Goal: Task Accomplishment & Management: Use online tool/utility

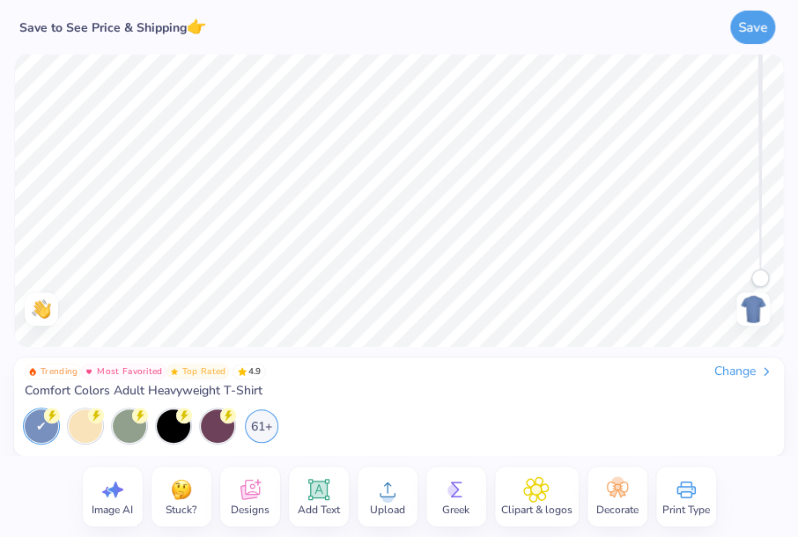
click at [736, 376] on div "Change" at bounding box center [743, 372] width 59 height 16
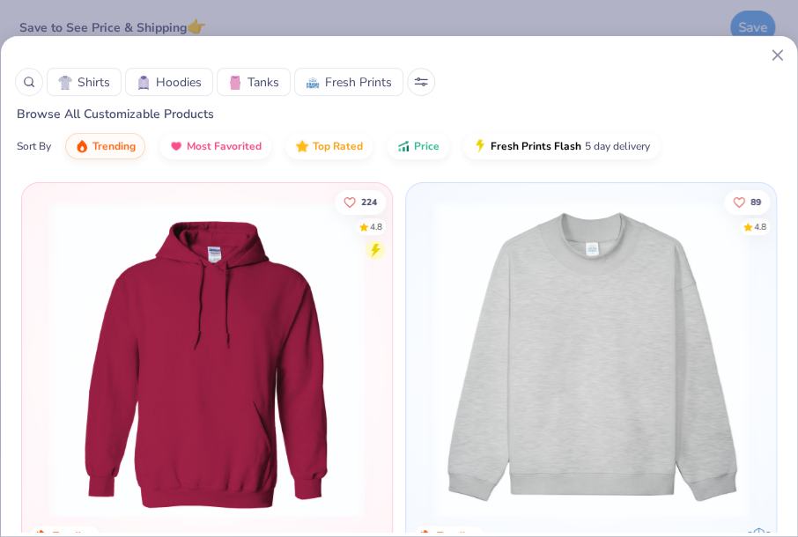
click at [240, 82] on div at bounding box center [237, 82] width 19 height 18
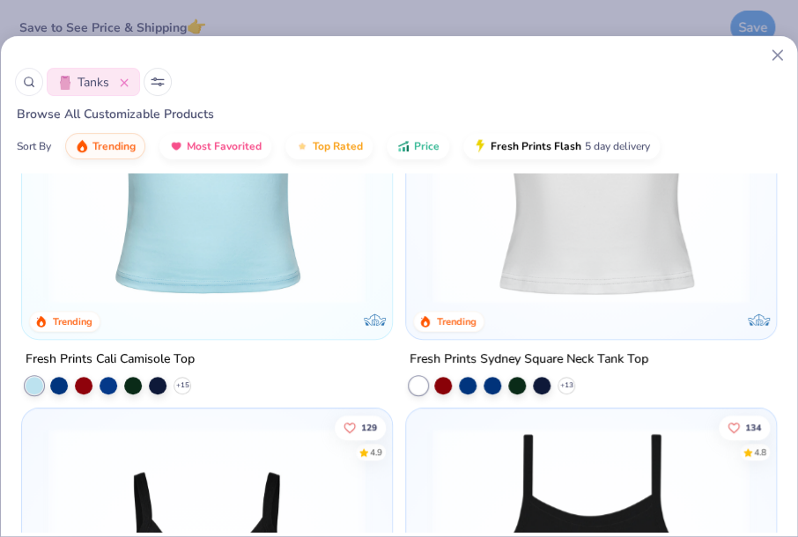
scroll to position [194, 0]
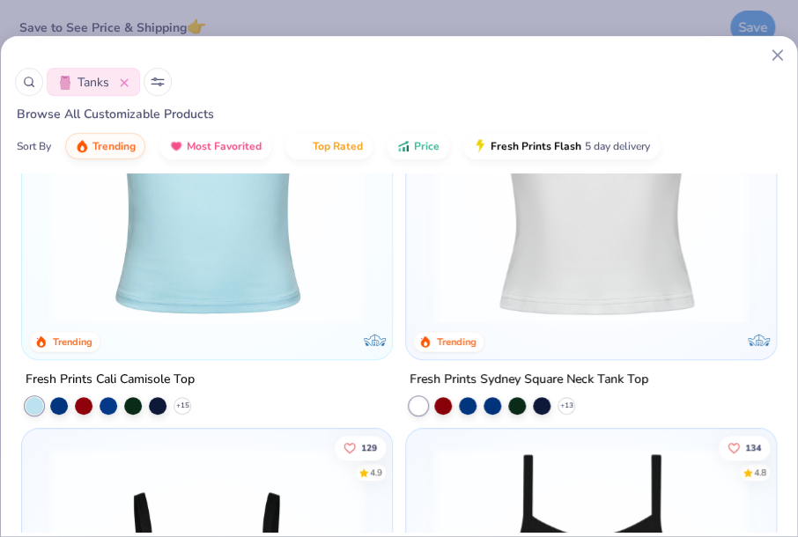
click at [230, 277] on img at bounding box center [207, 165] width 335 height 317
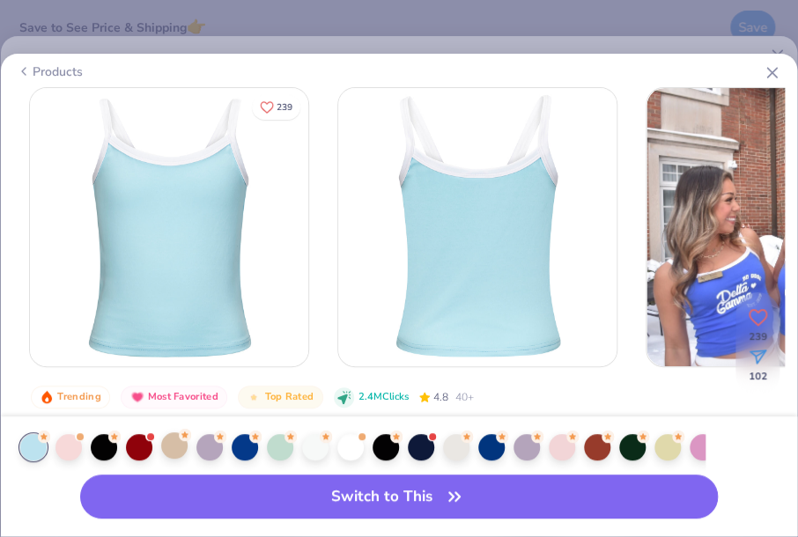
click at [166, 452] on div at bounding box center [174, 445] width 26 height 26
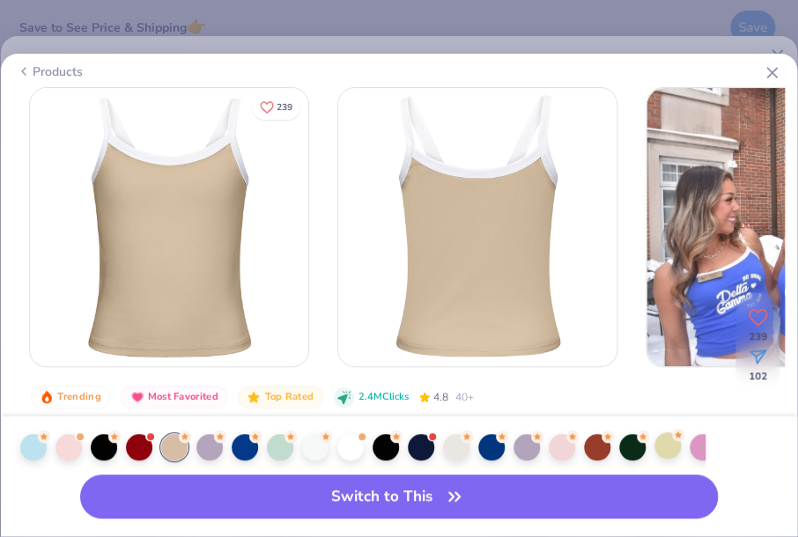
click at [661, 454] on div at bounding box center [667, 445] width 26 height 26
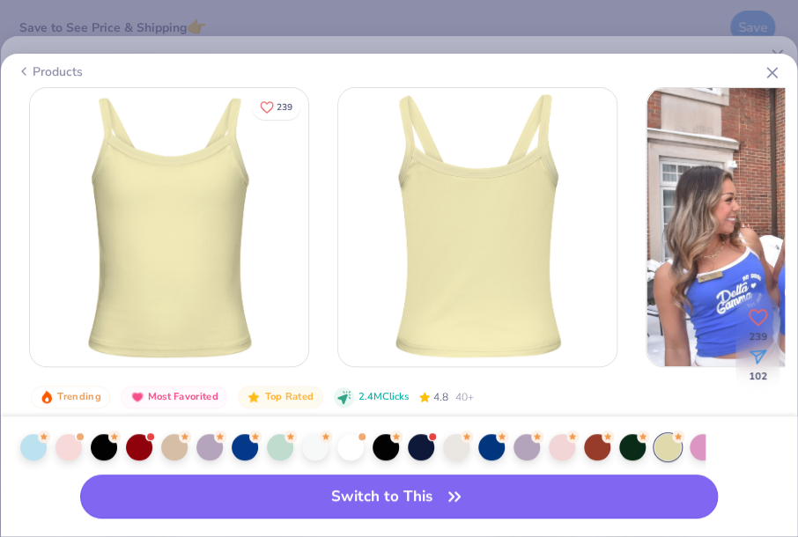
click at [442, 504] on icon "button" at bounding box center [454, 496] width 25 height 25
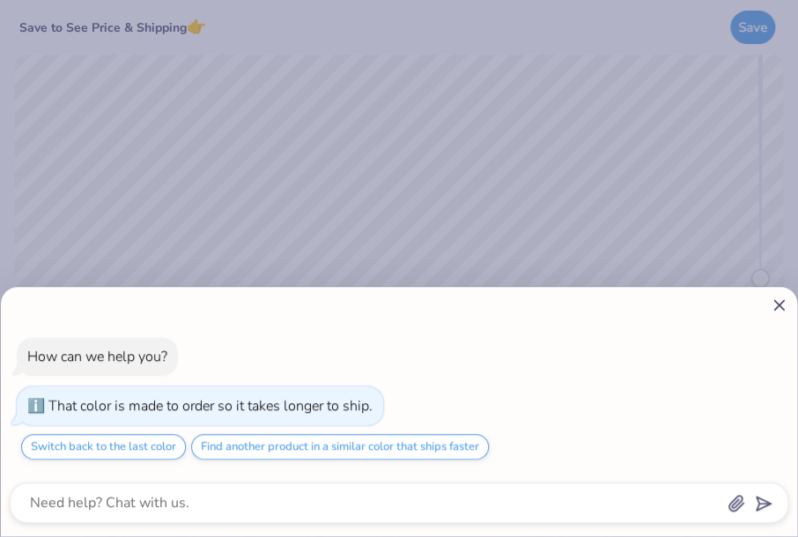
click at [773, 307] on icon at bounding box center [778, 305] width 18 height 18
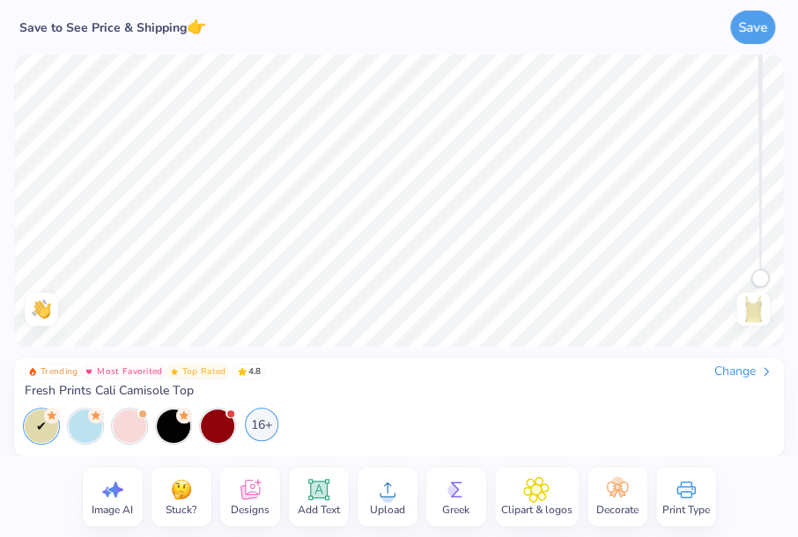
click at [254, 423] on div "16+" at bounding box center [261, 424] width 33 height 33
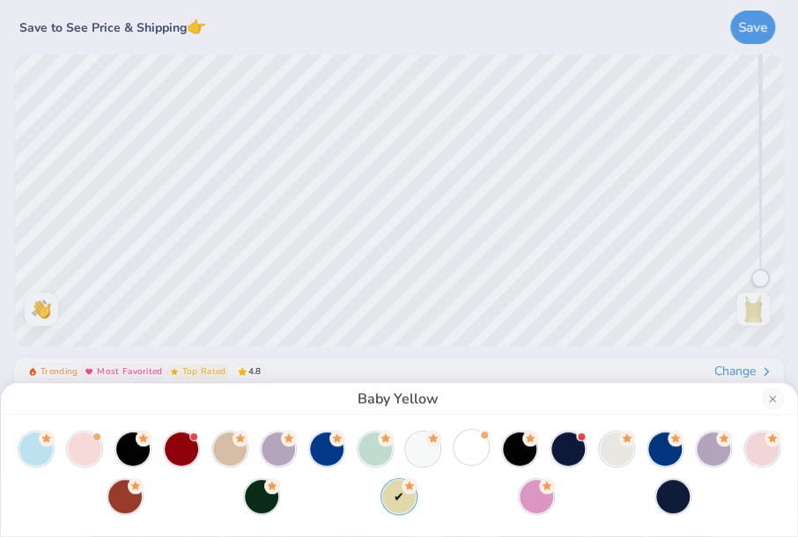
click at [466, 446] on div at bounding box center [470, 447] width 33 height 33
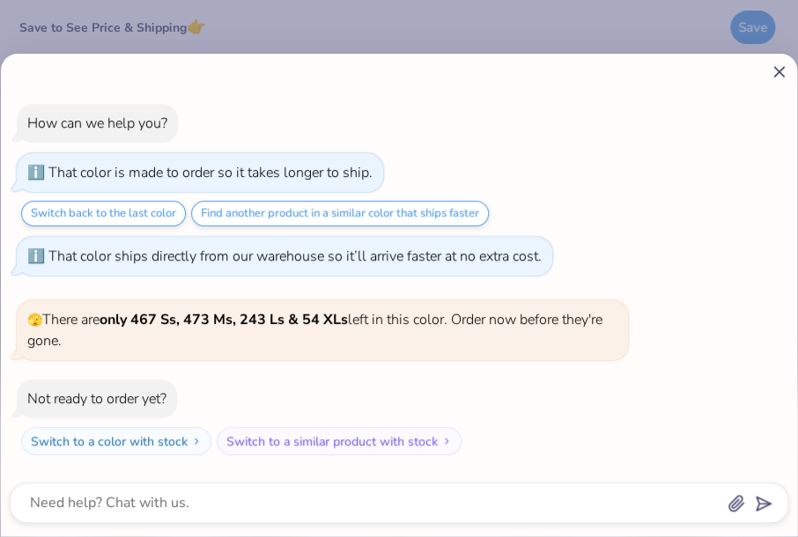
scroll to position [173, 0]
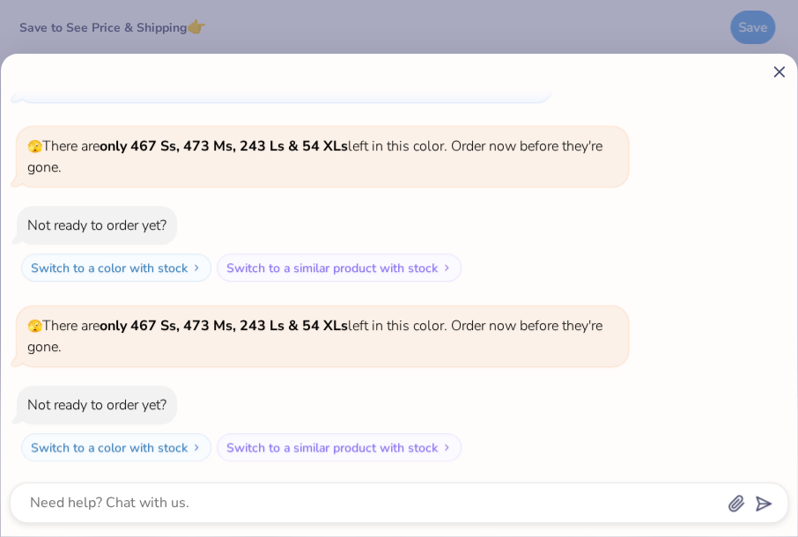
click at [782, 71] on icon at bounding box center [778, 72] width 18 height 18
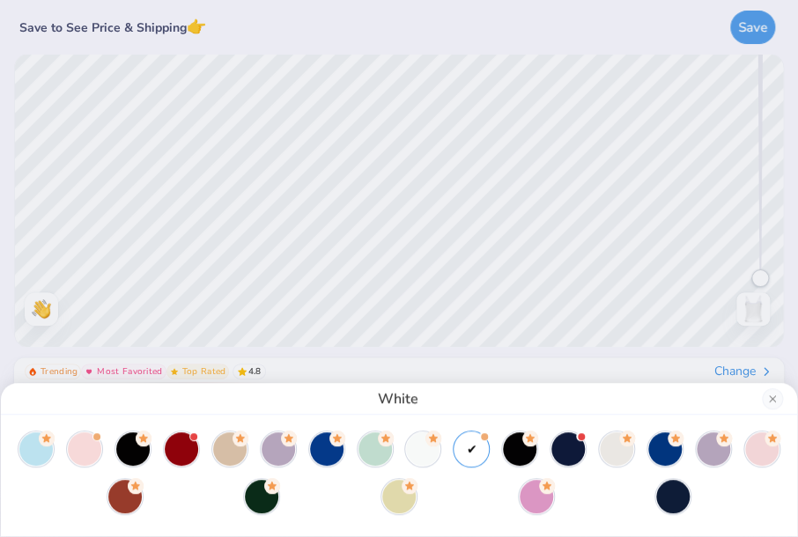
click at [509, 282] on div "White" at bounding box center [399, 268] width 798 height 537
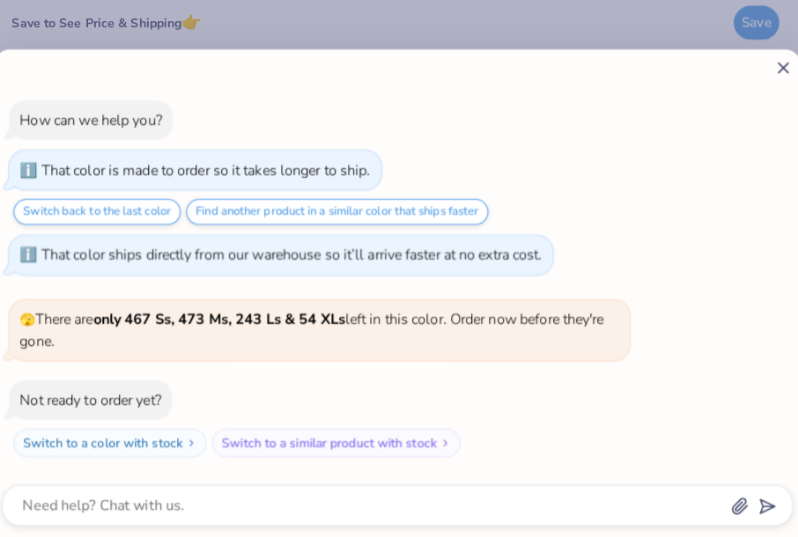
scroll to position [244, 0]
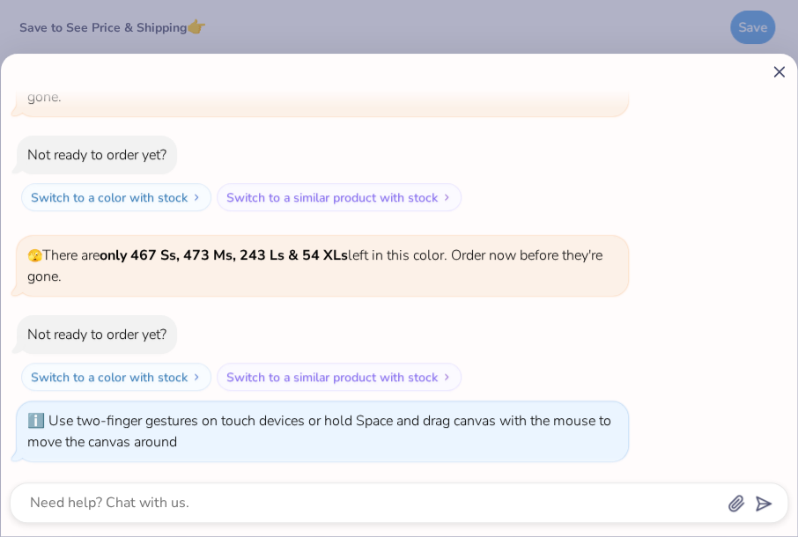
click at [775, 75] on line at bounding box center [779, 72] width 10 height 10
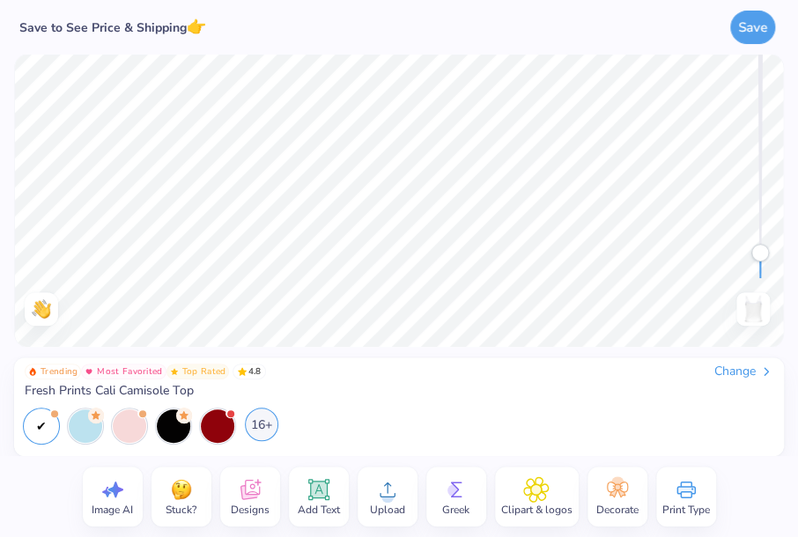
click at [254, 430] on div "16+" at bounding box center [261, 424] width 33 height 33
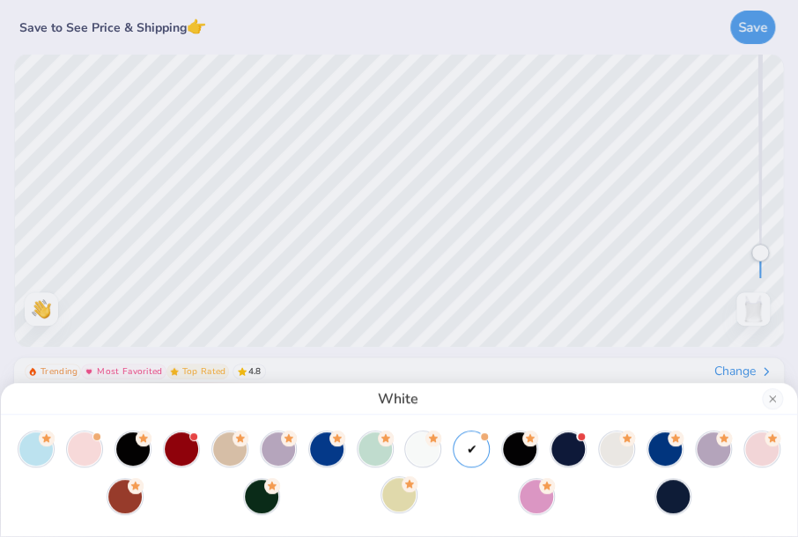
click at [386, 506] on div at bounding box center [398, 494] width 33 height 33
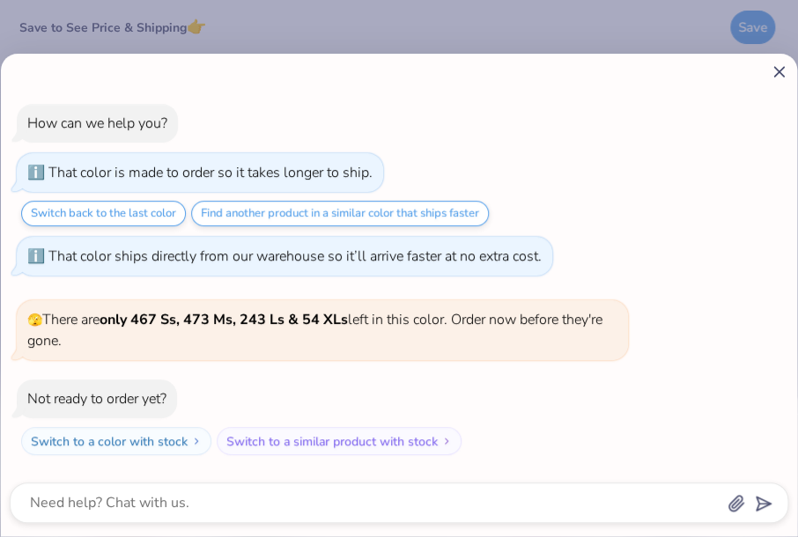
scroll to position [398, 0]
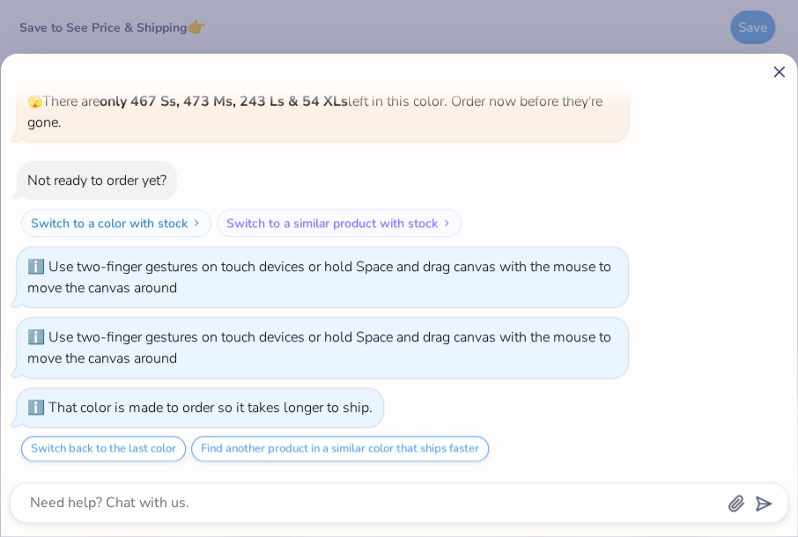
click at [784, 70] on icon at bounding box center [778, 72] width 18 height 18
type textarea "x"
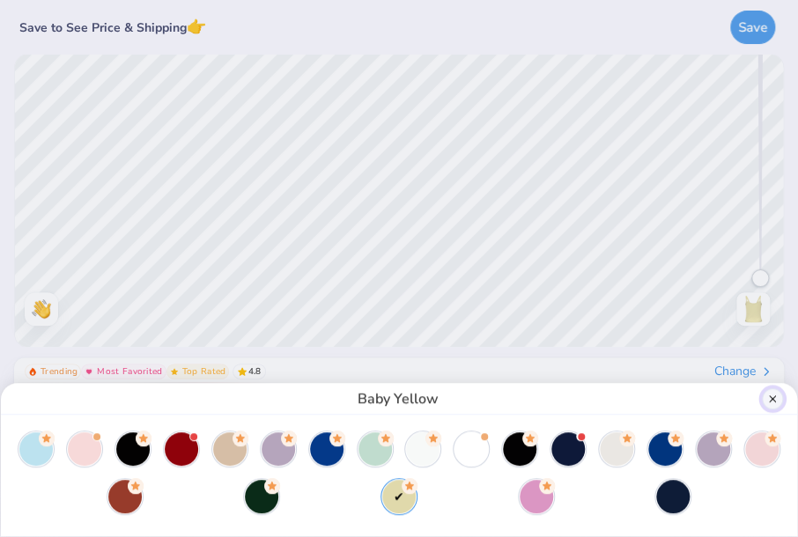
click at [769, 398] on button "Close" at bounding box center [772, 398] width 21 height 21
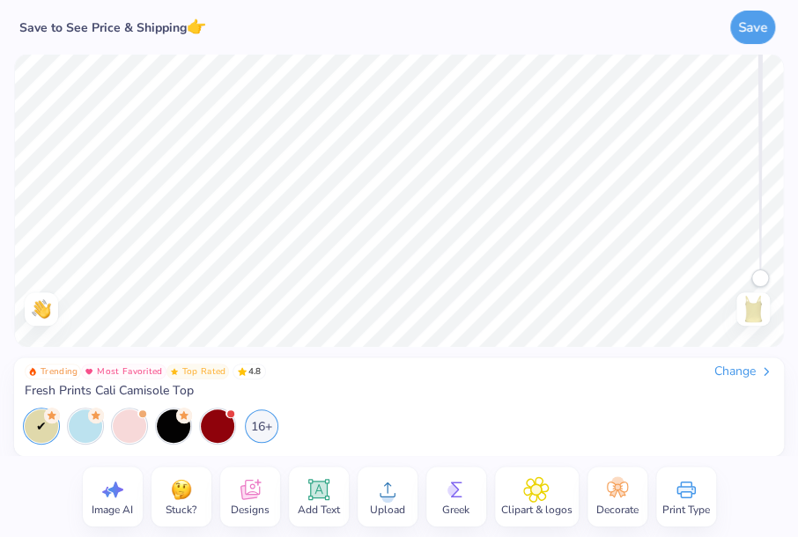
drag, startPoint x: 761, startPoint y: 258, endPoint x: 774, endPoint y: 426, distance: 168.7
click at [774, 426] on div "Save to See Price & Shipping 👉 Save Image AI Stuck? Designs Add Text Upload Gre…" at bounding box center [399, 268] width 798 height 537
click at [313, 487] on icon at bounding box center [318, 490] width 17 height 17
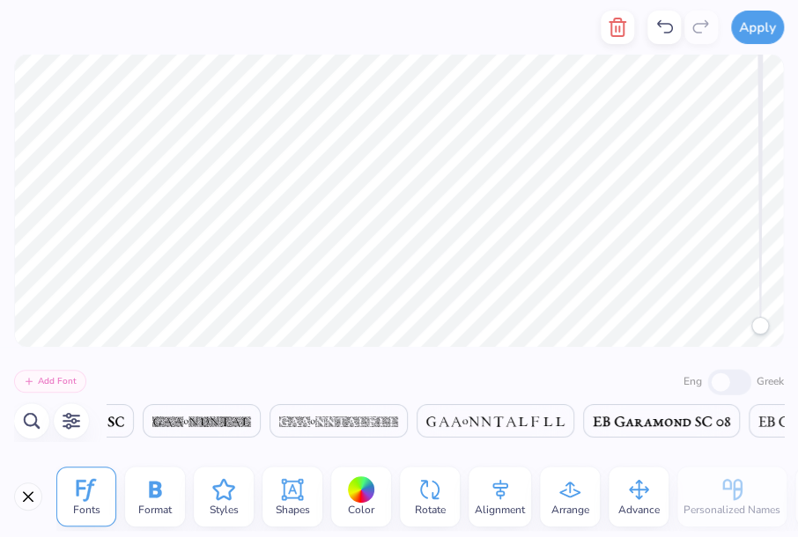
scroll to position [14, 2]
type textarea "P"
type textarea "B"
type textarea "Lil"
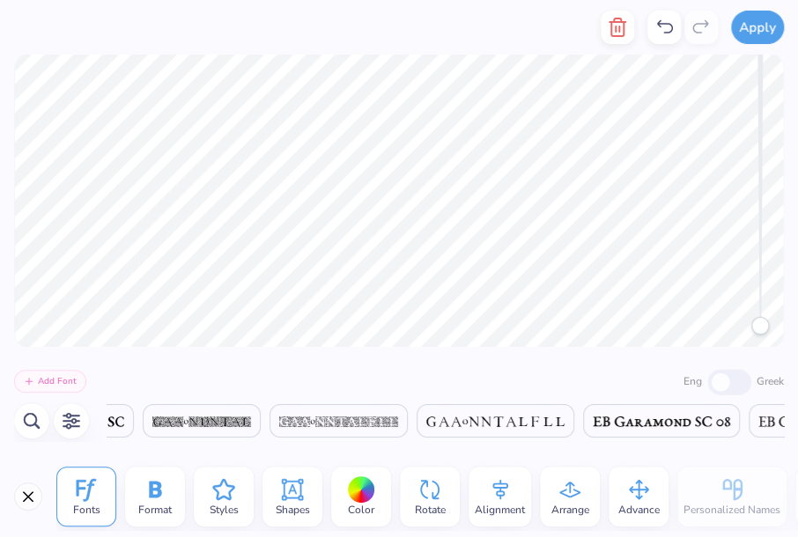
click at [291, 504] on span "Shapes" at bounding box center [293, 510] width 34 height 14
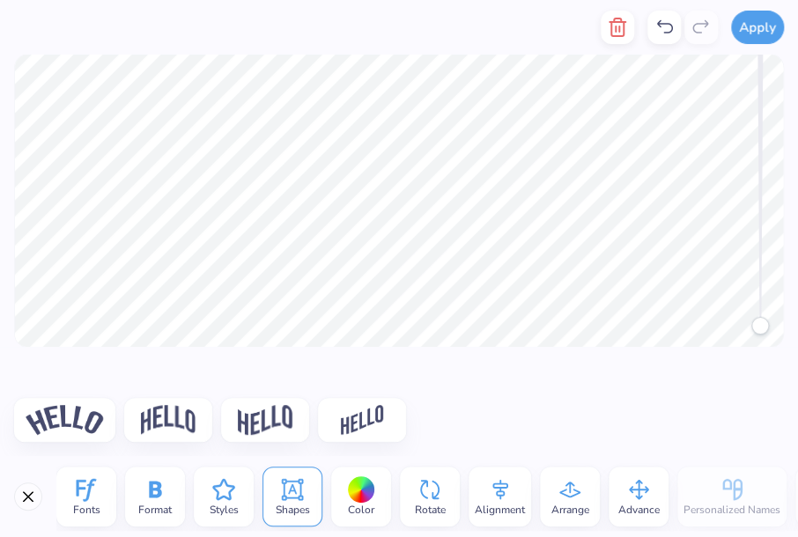
click at [359, 504] on span "Color" at bounding box center [361, 510] width 26 height 14
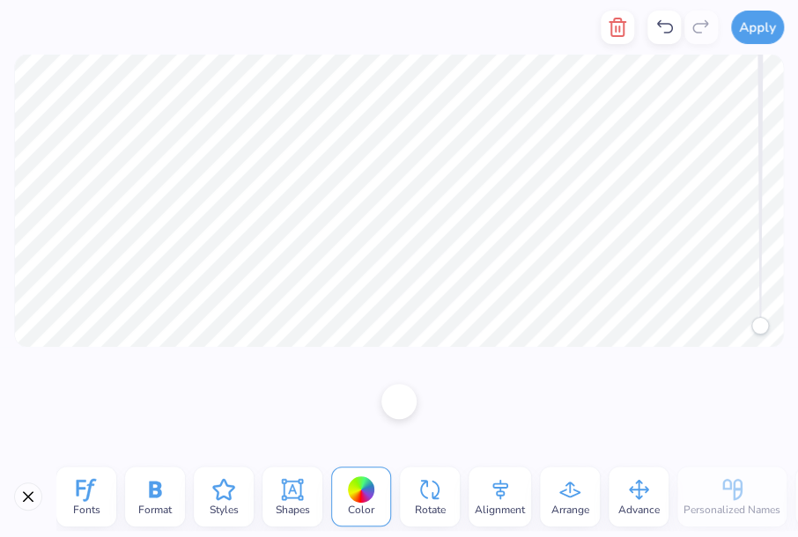
click at [417, 501] on icon at bounding box center [429, 489] width 26 height 26
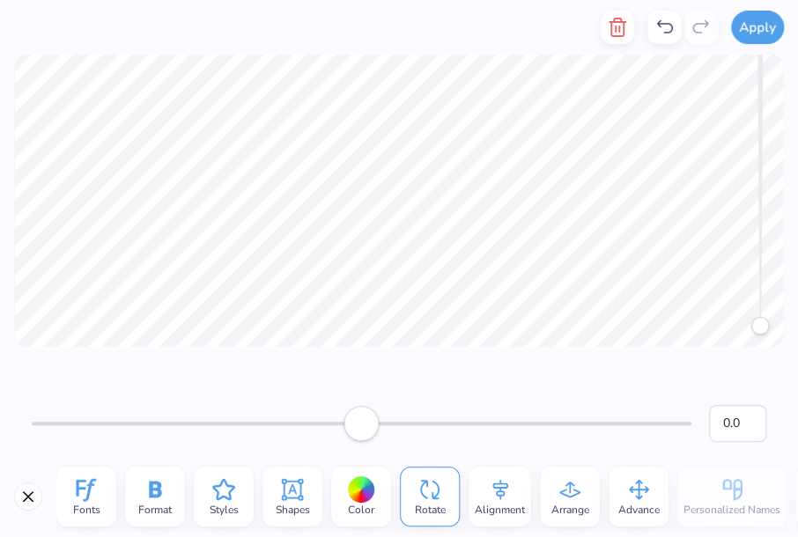
click at [485, 504] on span "Alignment" at bounding box center [500, 510] width 50 height 14
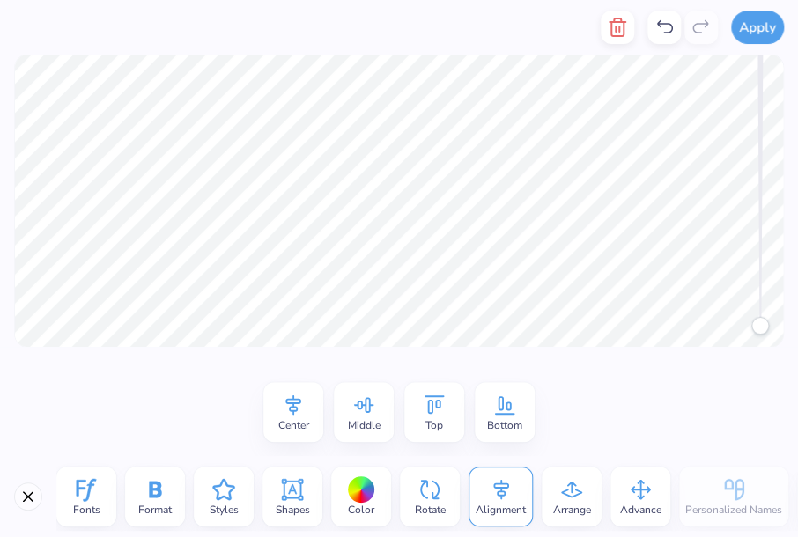
click at [552, 496] on div "Arrange" at bounding box center [571, 497] width 60 height 60
click at [613, 492] on div "Advance" at bounding box center [638, 497] width 60 height 60
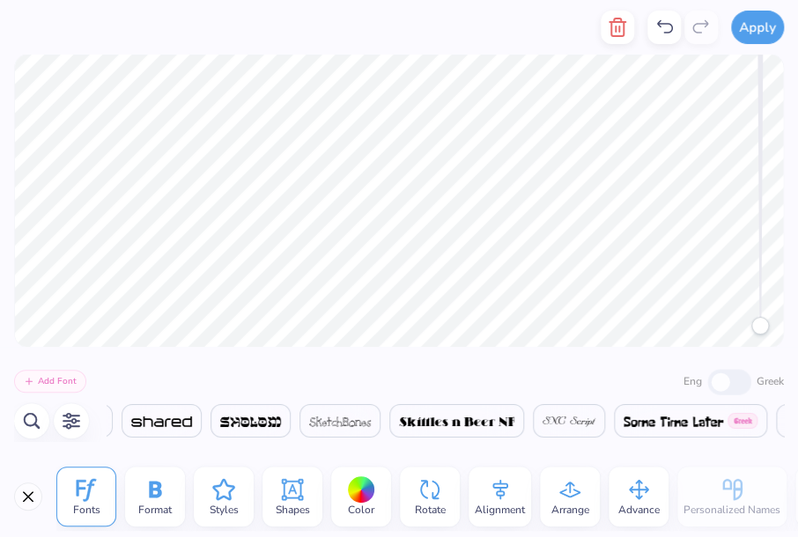
scroll to position [0, 30034]
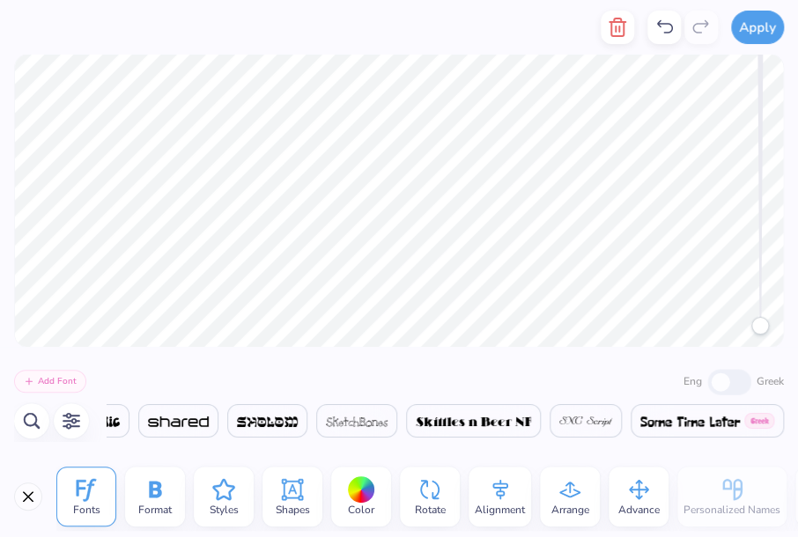
click at [416, 424] on img at bounding box center [473, 421] width 115 height 11
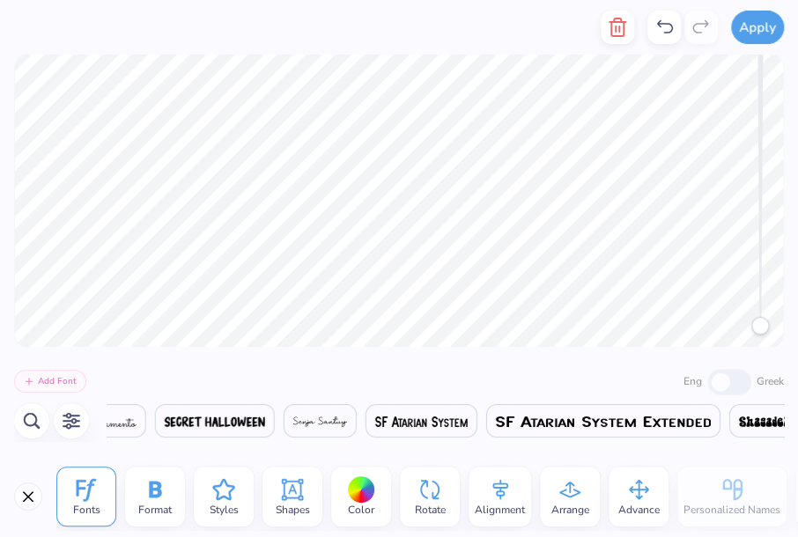
scroll to position [0, 29315]
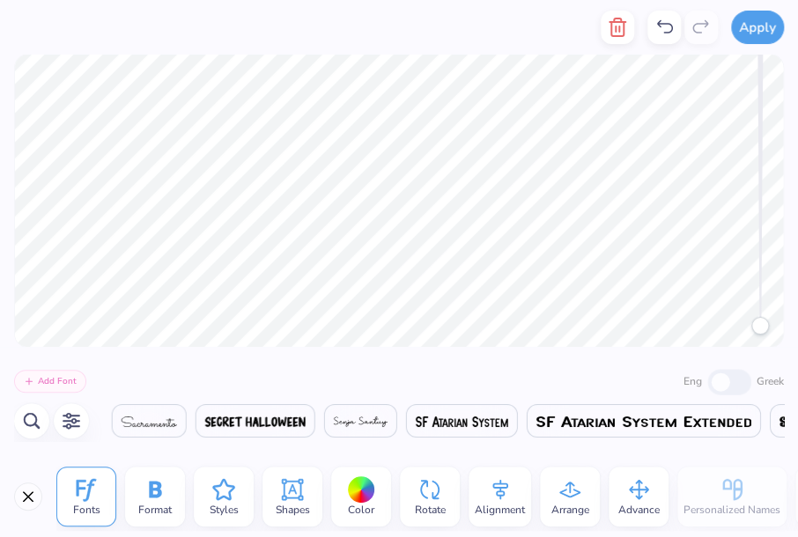
click at [334, 420] on img at bounding box center [361, 421] width 54 height 11
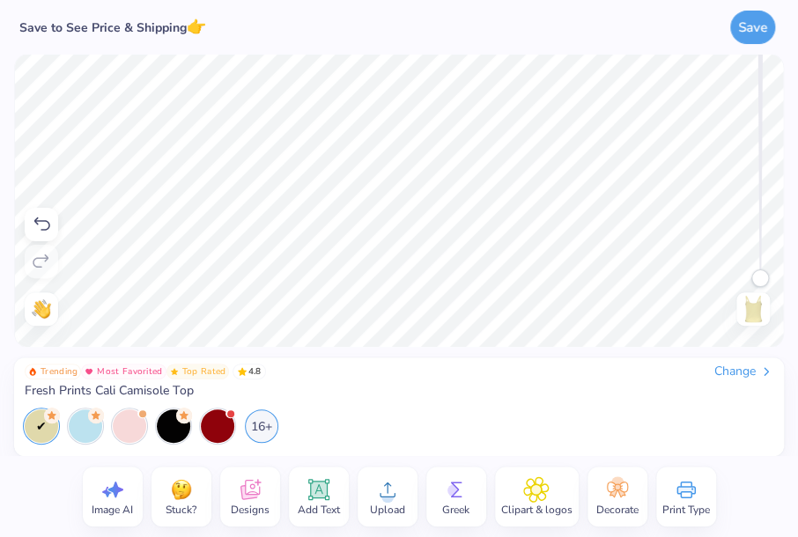
click at [528, 501] on icon at bounding box center [536, 489] width 26 height 26
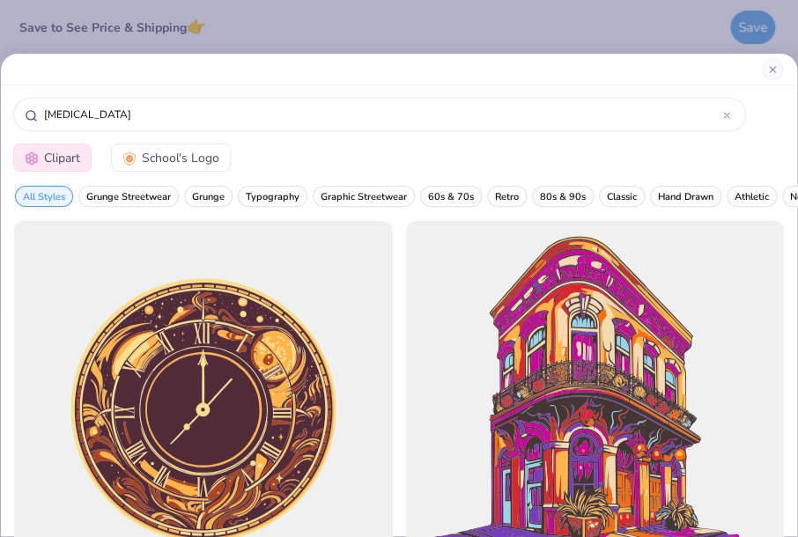
type input "[MEDICAL_DATA]"
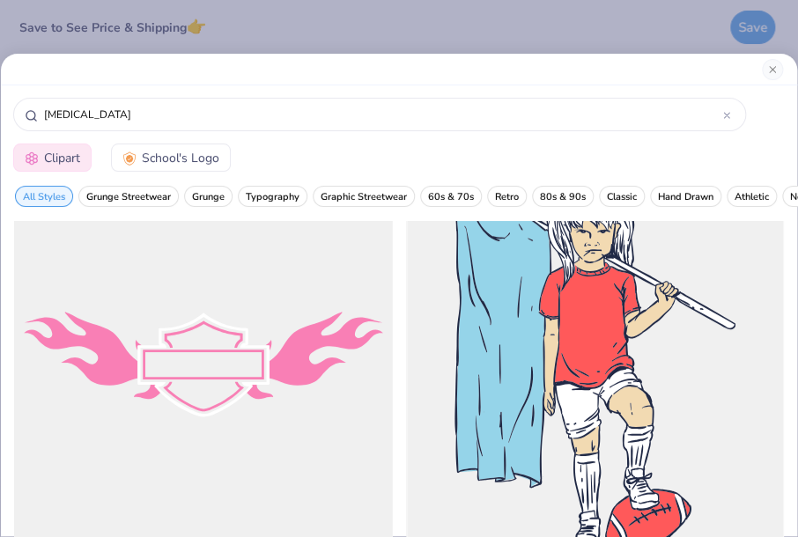
scroll to position [0, 0]
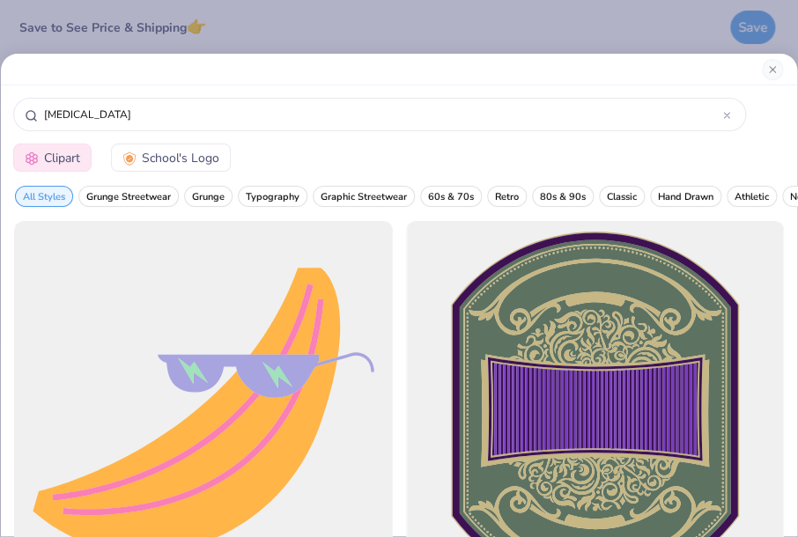
click at [227, 393] on div at bounding box center [203, 410] width 379 height 379
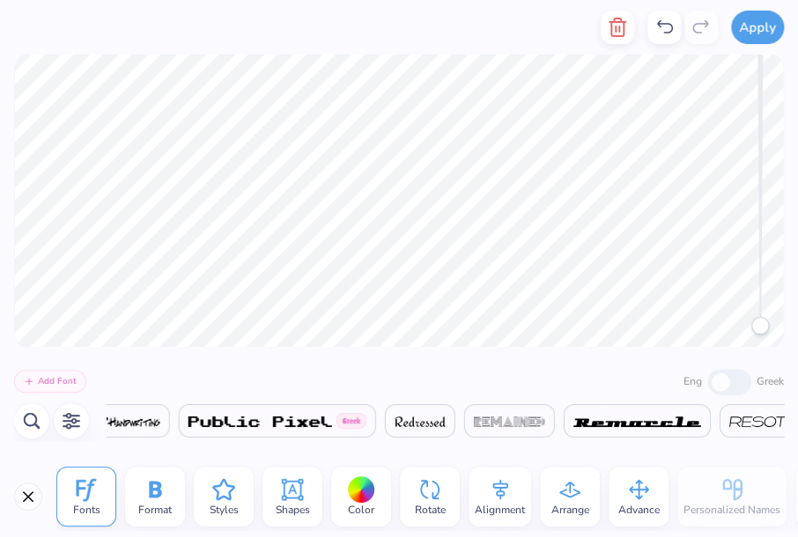
scroll to position [0, 28879]
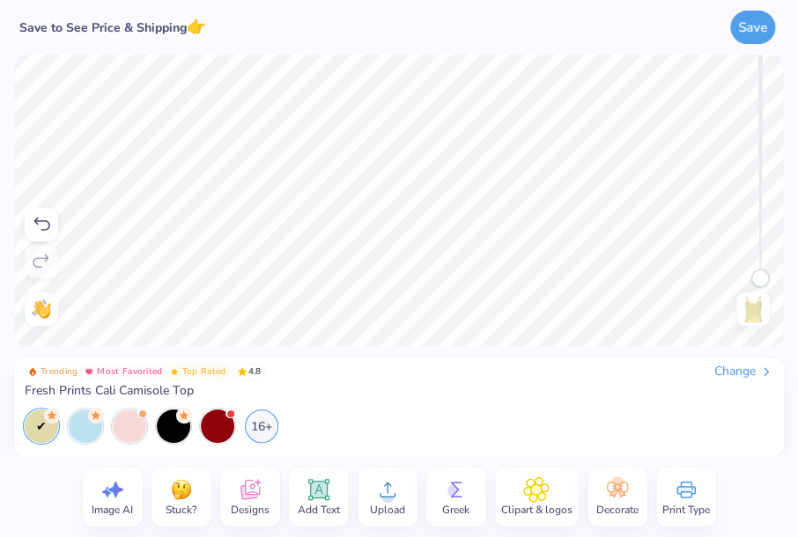
click at [314, 502] on icon at bounding box center [319, 489] width 26 height 26
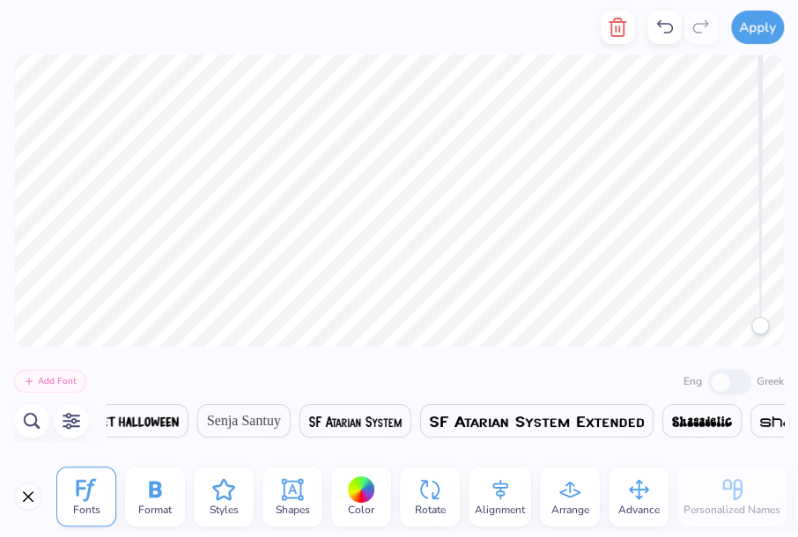
scroll to position [0, 29300]
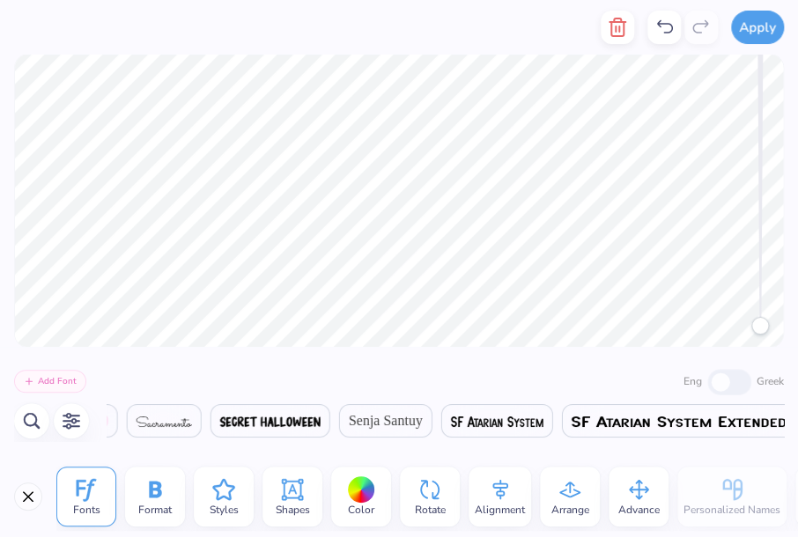
type textarea "Goin Bananas"
click at [349, 420] on span "Senja Santuy" at bounding box center [386, 420] width 74 height 21
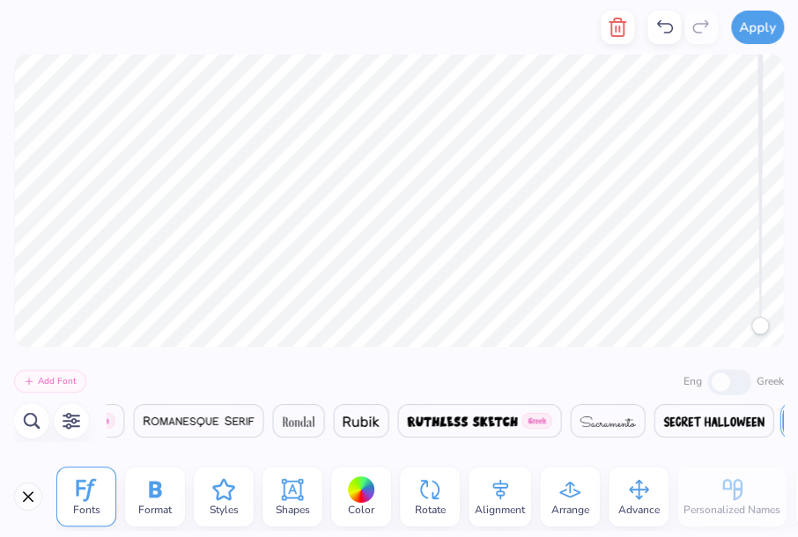
scroll to position [0, 28879]
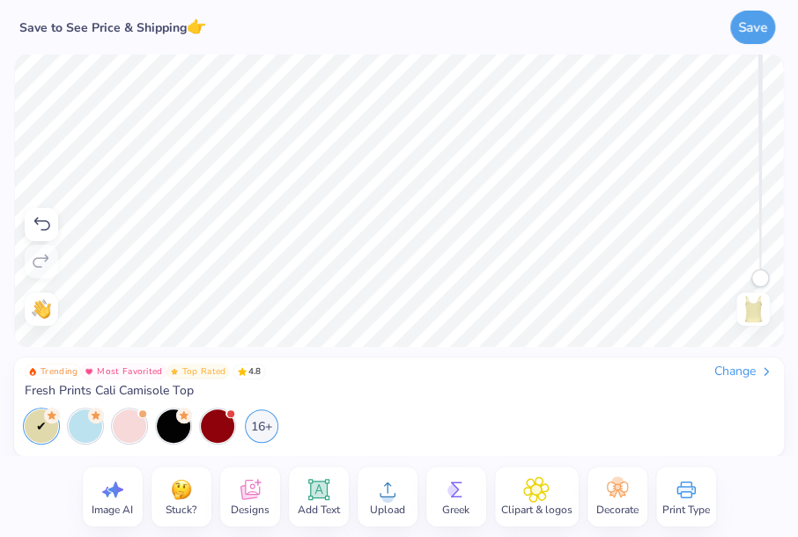
click at [620, 489] on icon at bounding box center [617, 490] width 21 height 16
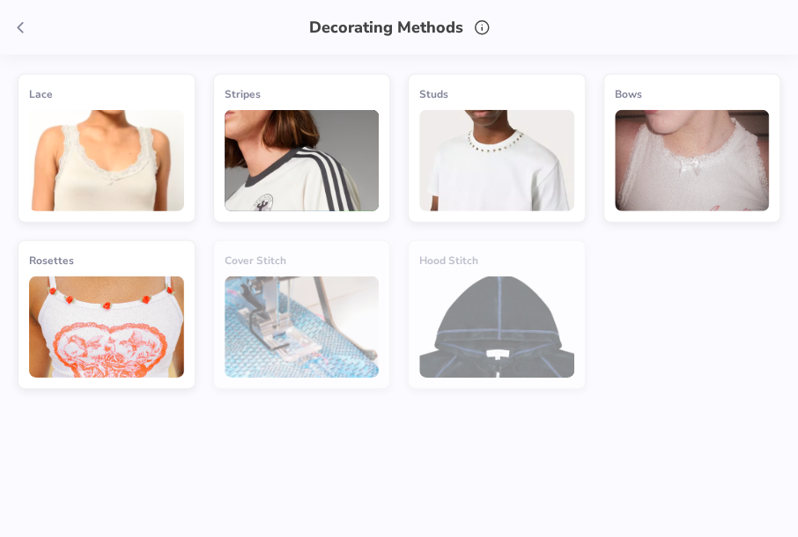
click at [93, 178] on img at bounding box center [106, 162] width 155 height 101
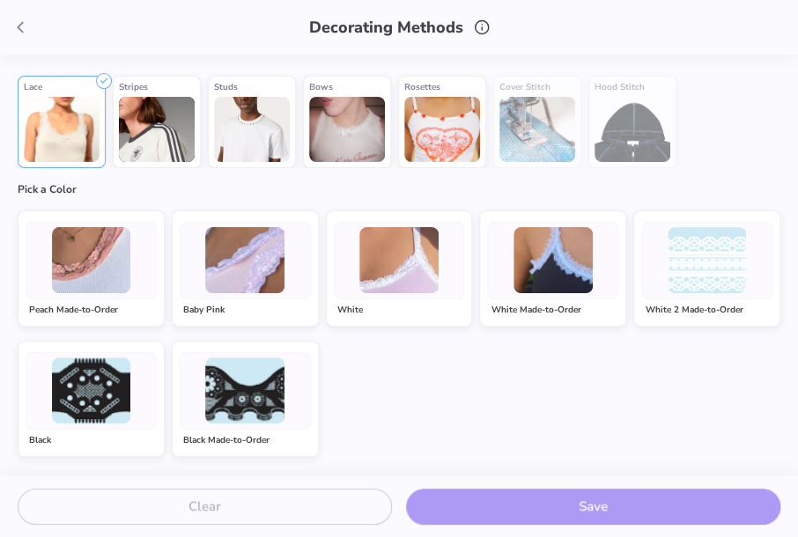
click at [383, 282] on img at bounding box center [398, 260] width 79 height 66
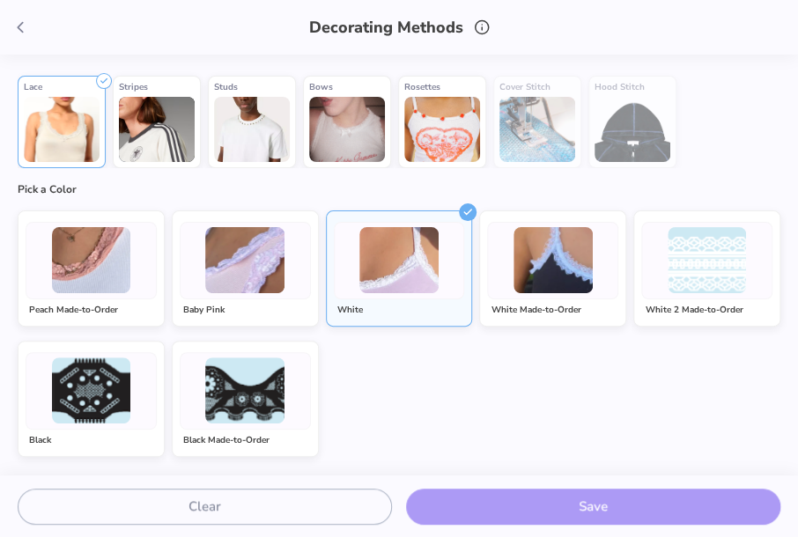
click at [531, 508] on div "Clear Save" at bounding box center [399, 506] width 798 height 63
click at [588, 512] on div "Clear Save" at bounding box center [399, 506] width 798 height 63
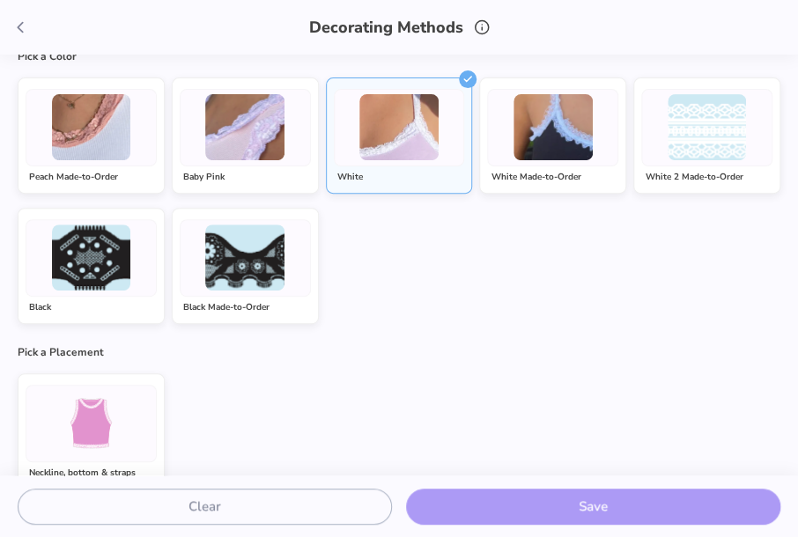
scroll to position [173, 0]
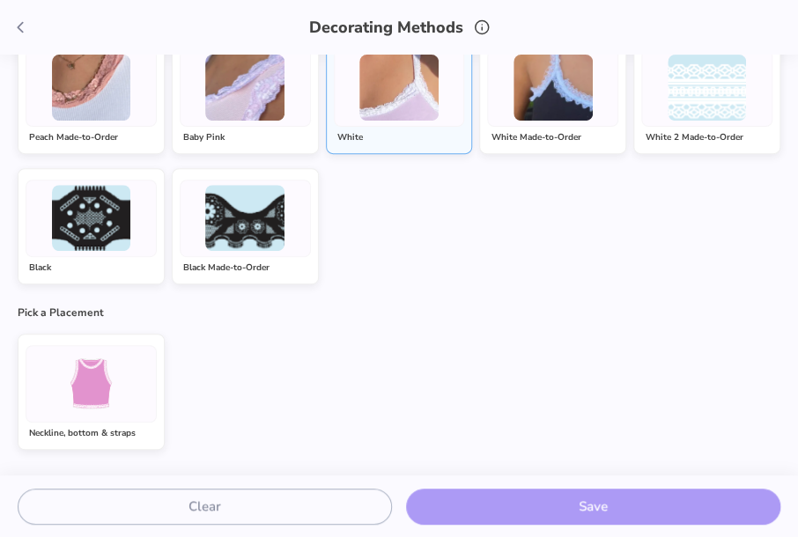
click at [112, 401] on img at bounding box center [91, 383] width 66 height 66
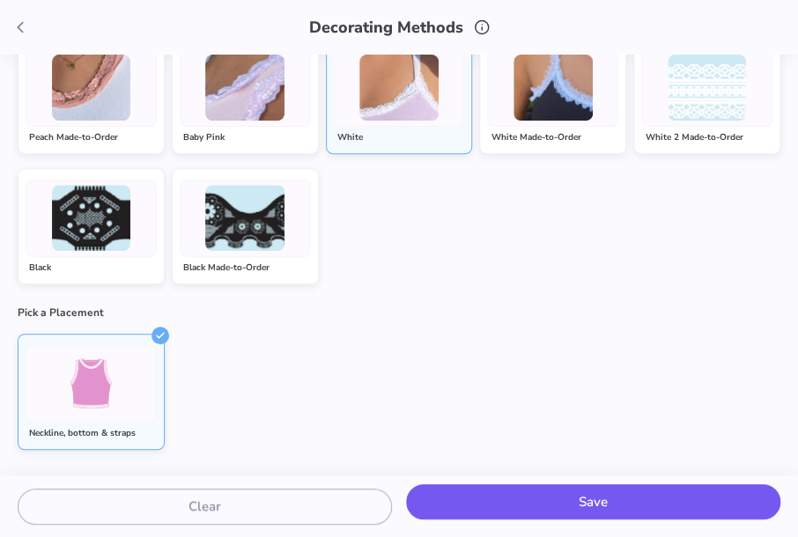
click at [606, 507] on button "Save" at bounding box center [593, 502] width 374 height 36
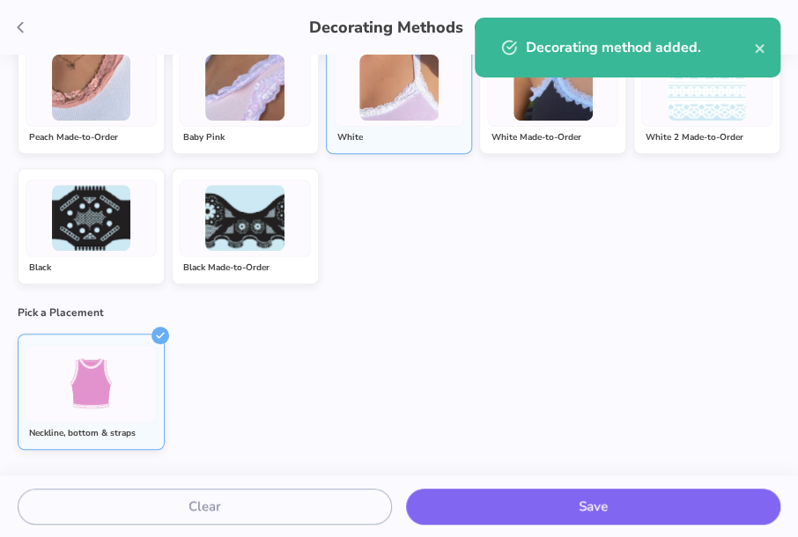
click at [271, 68] on img at bounding box center [244, 88] width 79 height 66
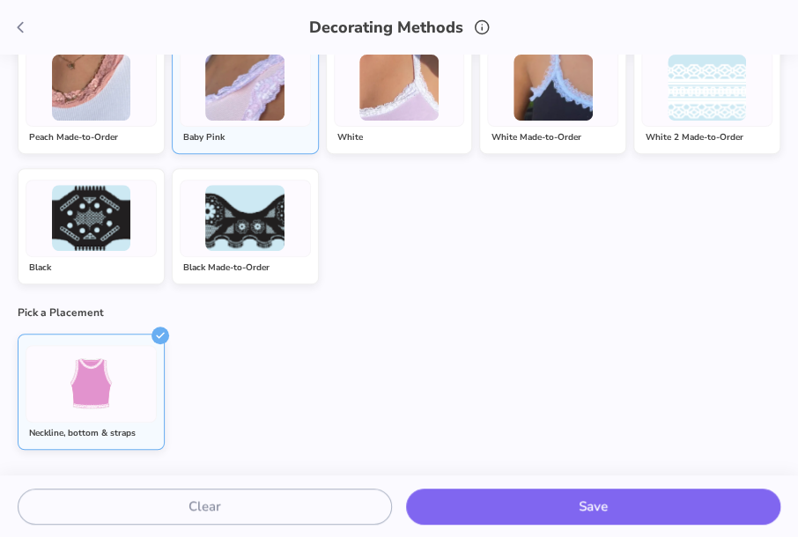
click at [18, 29] on icon at bounding box center [20, 27] width 19 height 19
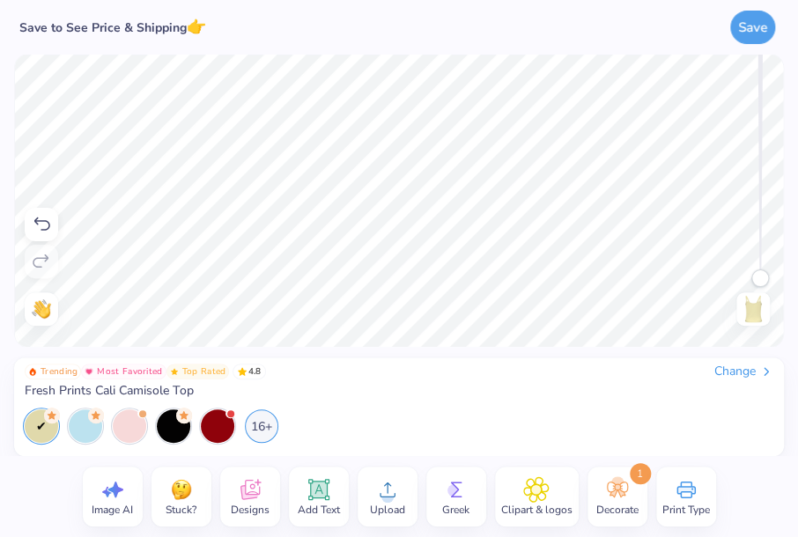
drag, startPoint x: 755, startPoint y: 281, endPoint x: 763, endPoint y: 307, distance: 27.6
click at [763, 307] on div "Back" at bounding box center [752, 201] width 40 height 250
click at [537, 423] on div "16+" at bounding box center [377, 425] width 704 height 33
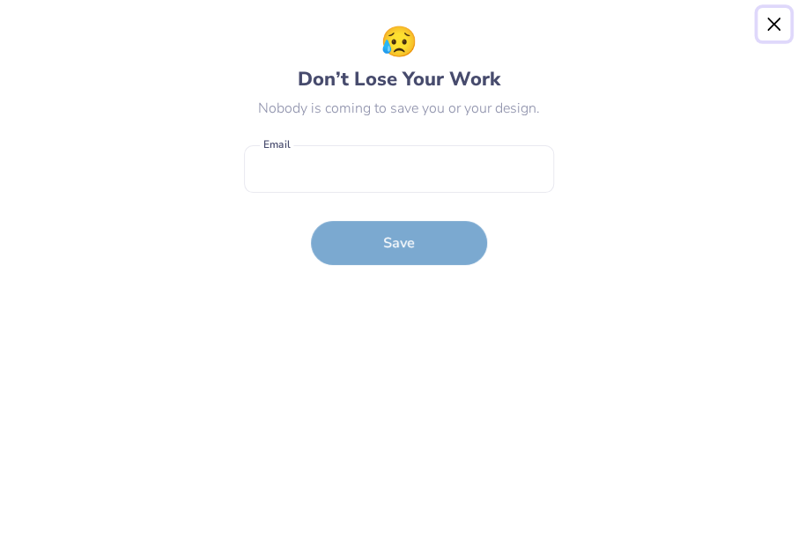
click at [771, 15] on button "Close" at bounding box center [773, 24] width 33 height 33
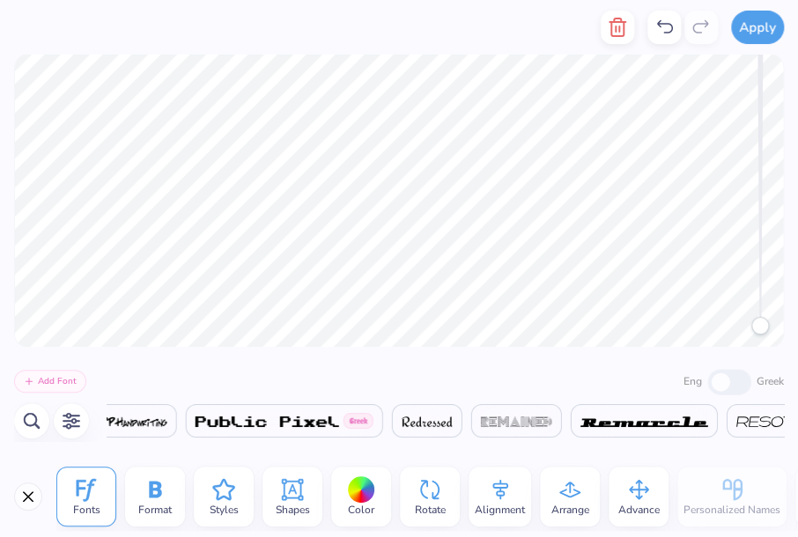
scroll to position [0, 28879]
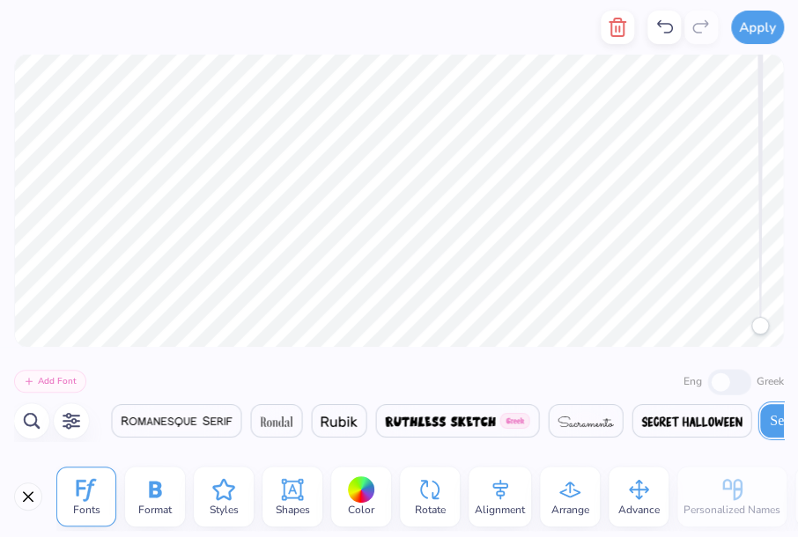
type textarea "Big"
type textarea "Lil"
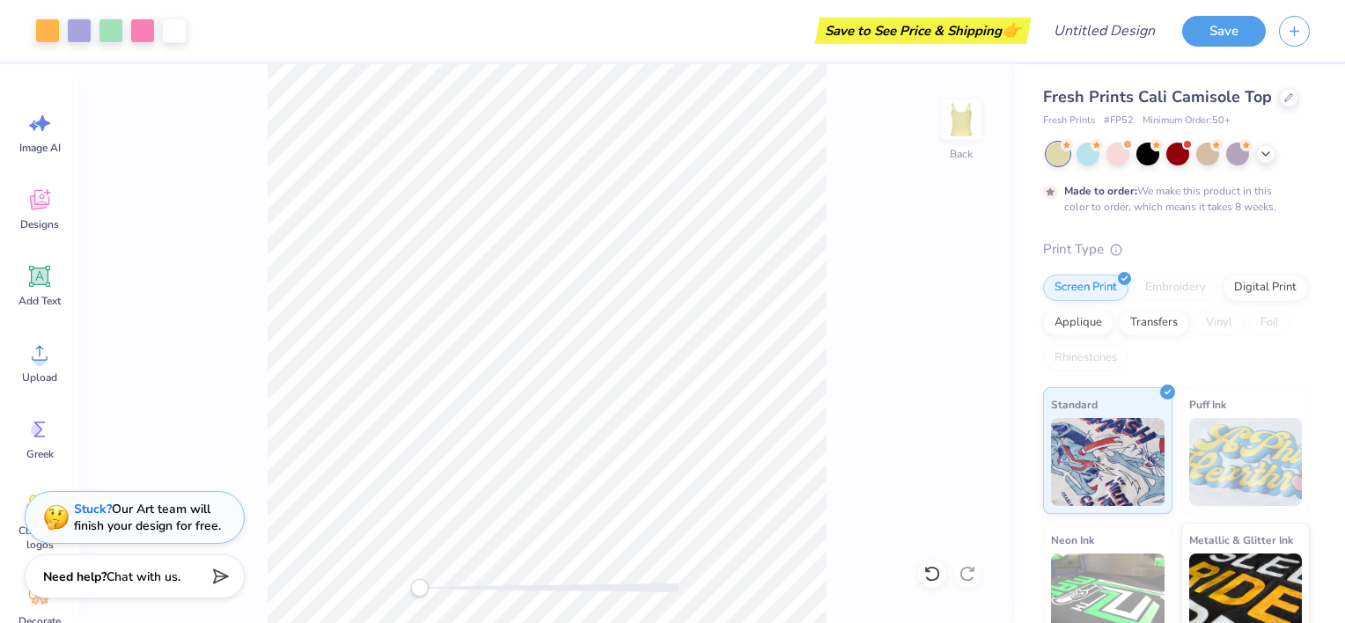
click at [419, 536] on div "Back" at bounding box center [547, 343] width 936 height 559
